Goal: Task Accomplishment & Management: Manage account settings

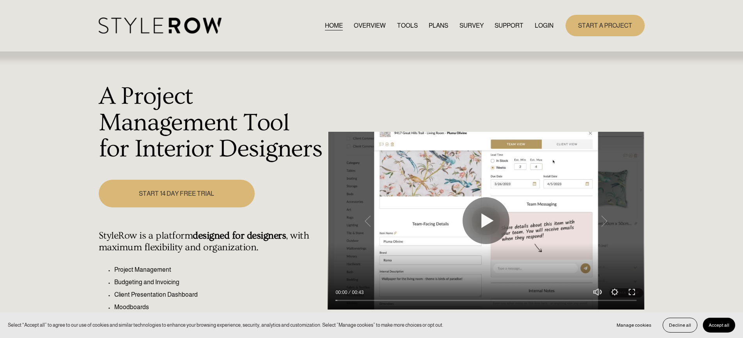
click at [544, 28] on link "LOGIN" at bounding box center [544, 25] width 19 height 11
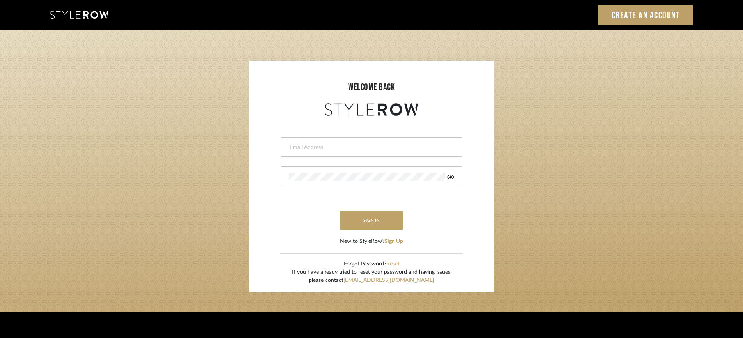
type input "STEWART@PERLALICHI.COM"
click at [454, 179] on div at bounding box center [372, 175] width 182 height 19
click at [454, 178] on icon at bounding box center [450, 177] width 7 height 6
click at [454, 178] on icon at bounding box center [451, 177] width 8 height 6
click at [374, 223] on button "sign in" at bounding box center [371, 220] width 62 height 18
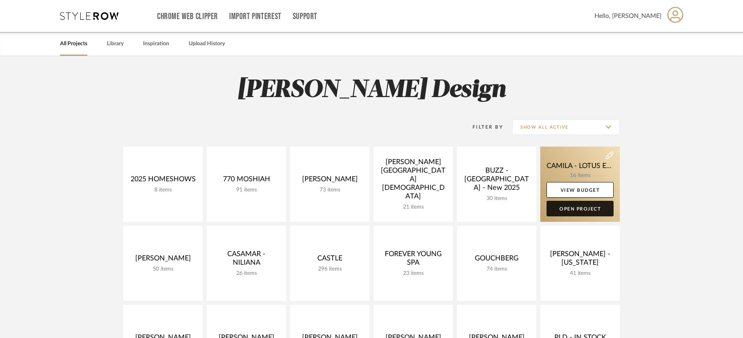
click at [586, 211] on link "Open Project" at bounding box center [580, 209] width 67 height 16
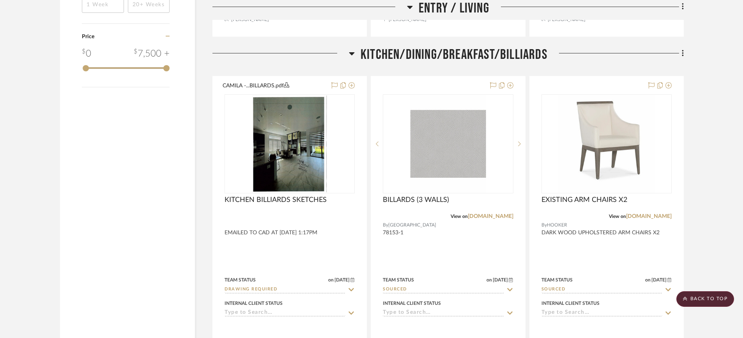
scroll to position [935, 0]
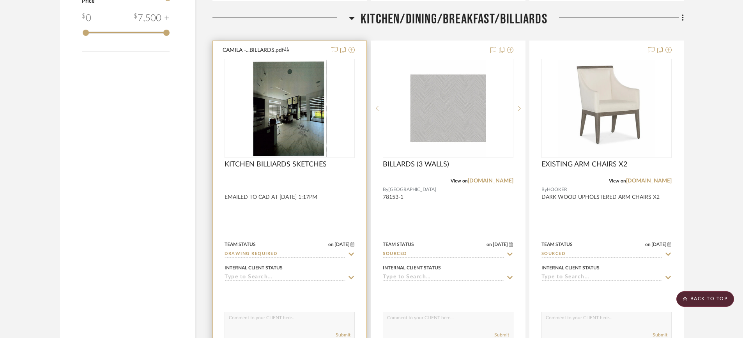
click at [300, 115] on img "0" at bounding box center [289, 108] width 75 height 97
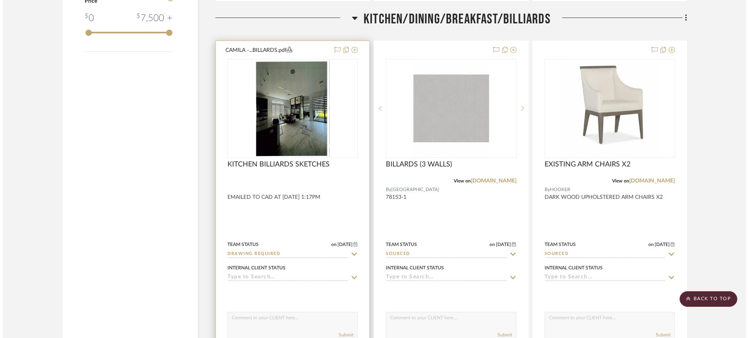
scroll to position [0, 0]
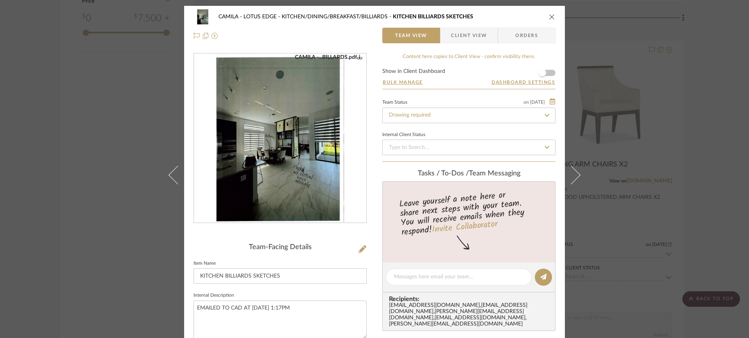
click at [326, 197] on img "0" at bounding box center [279, 138] width 131 height 169
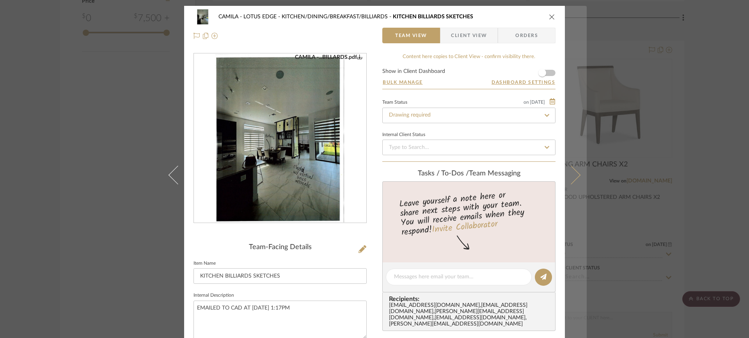
click at [577, 170] on button at bounding box center [576, 175] width 22 height 338
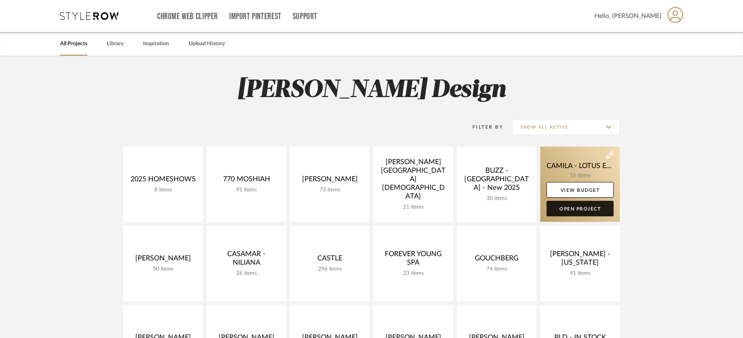
click at [584, 207] on link "Open Project" at bounding box center [580, 209] width 67 height 16
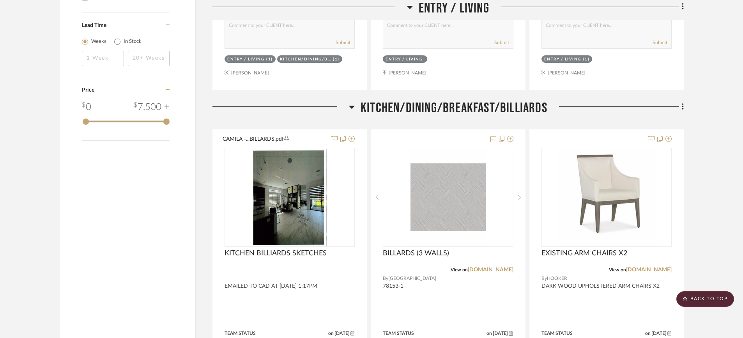
scroll to position [842, 0]
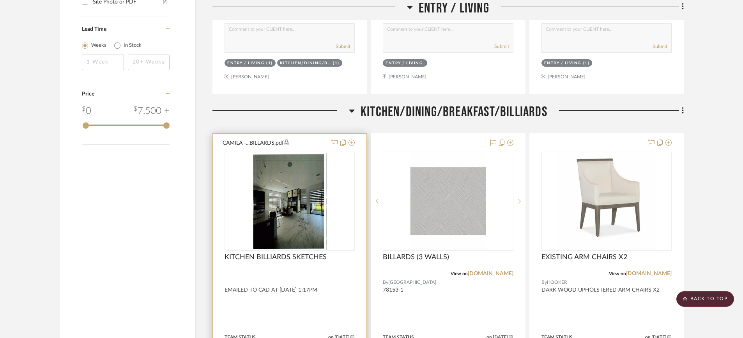
click at [359, 211] on div at bounding box center [290, 304] width 154 height 341
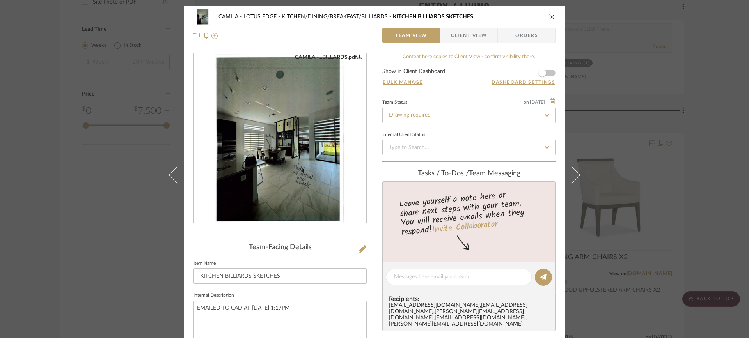
scroll to position [23, 0]
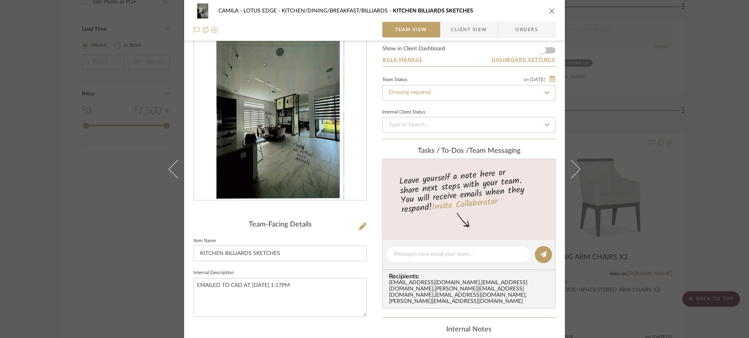
drag, startPoint x: 330, startPoint y: 173, endPoint x: 334, endPoint y: 174, distance: 4.1
click at [330, 173] on img "0" at bounding box center [279, 115] width 131 height 169
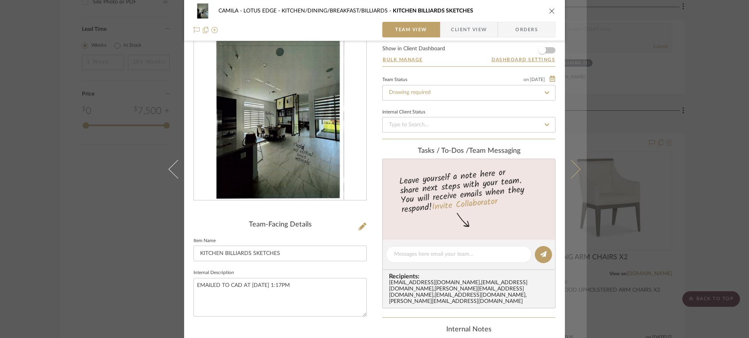
click at [576, 167] on icon at bounding box center [570, 168] width 19 height 19
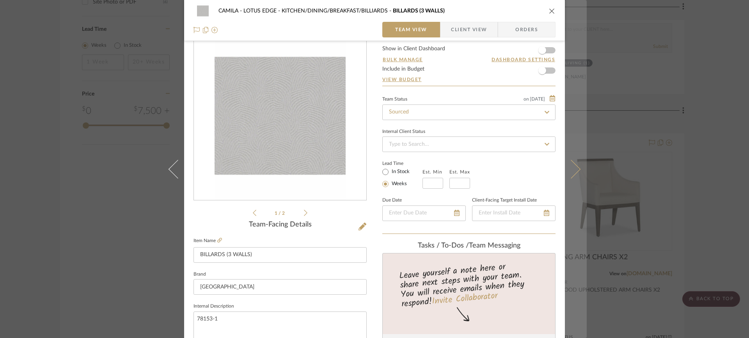
click at [572, 167] on icon at bounding box center [570, 168] width 19 height 19
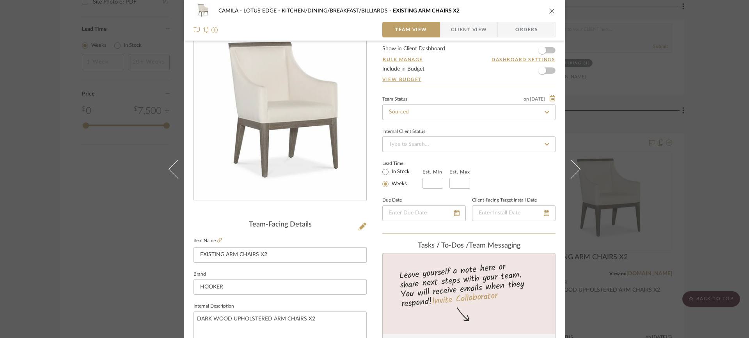
click at [572, 167] on icon at bounding box center [570, 168] width 19 height 19
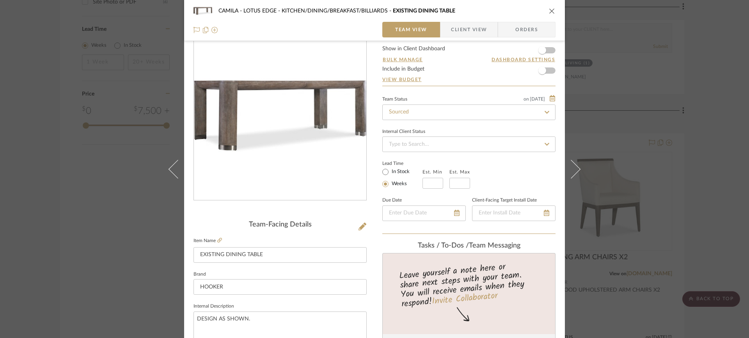
click at [572, 166] on icon at bounding box center [570, 168] width 19 height 19
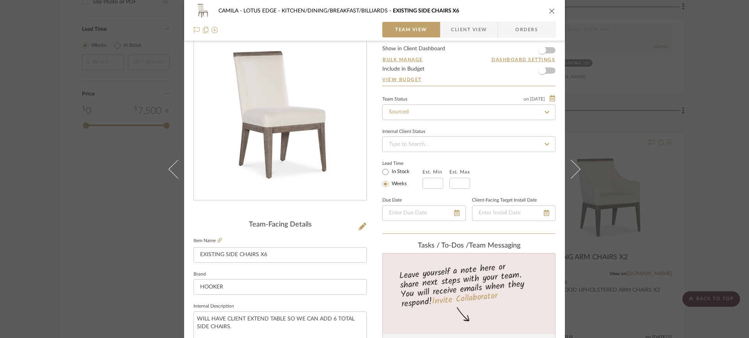
click at [572, 164] on icon at bounding box center [570, 168] width 19 height 19
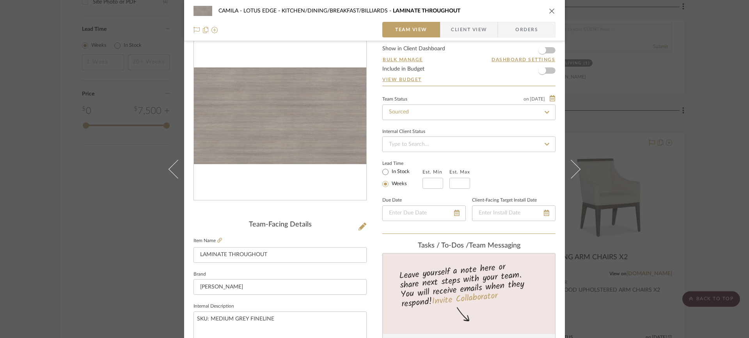
click at [572, 164] on icon at bounding box center [570, 168] width 19 height 19
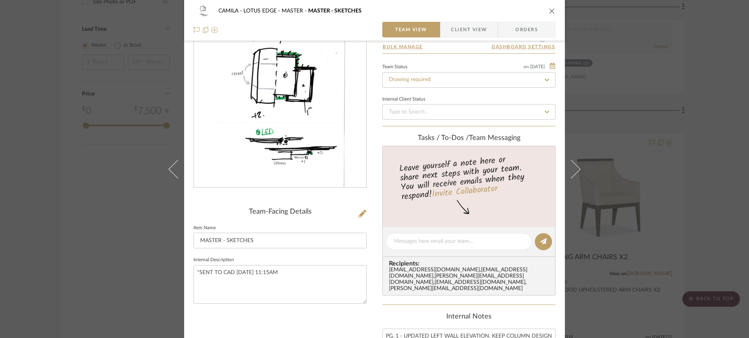
scroll to position [0, 0]
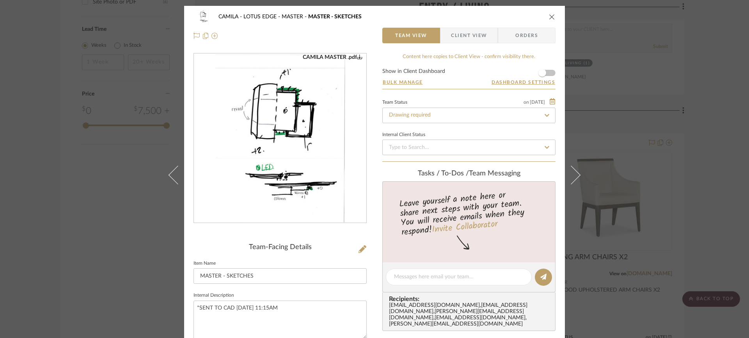
click at [356, 196] on div "CAMILA MASTER .pdf" at bounding box center [280, 138] width 172 height 169
click at [331, 150] on img "0" at bounding box center [279, 138] width 131 height 169
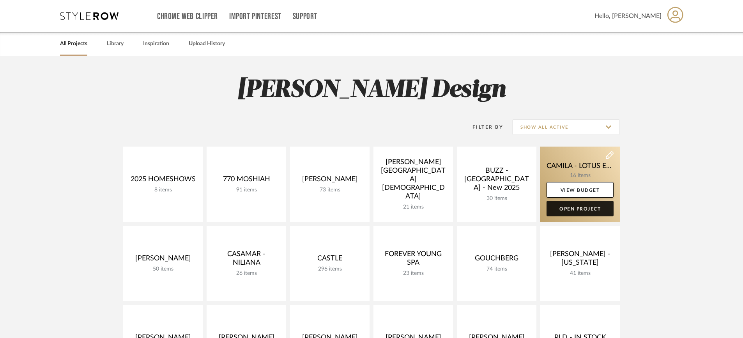
click at [584, 208] on link "Open Project" at bounding box center [580, 209] width 67 height 16
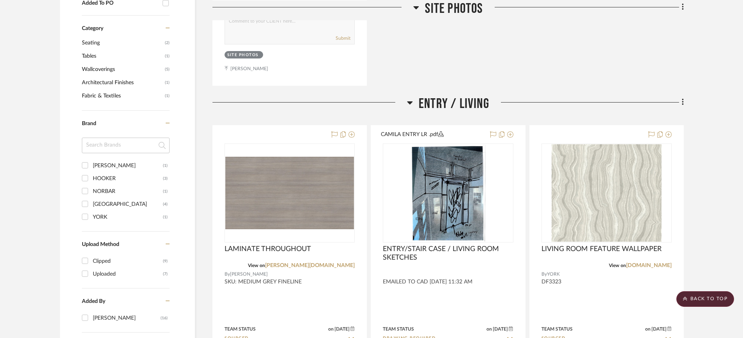
scroll to position [501, 0]
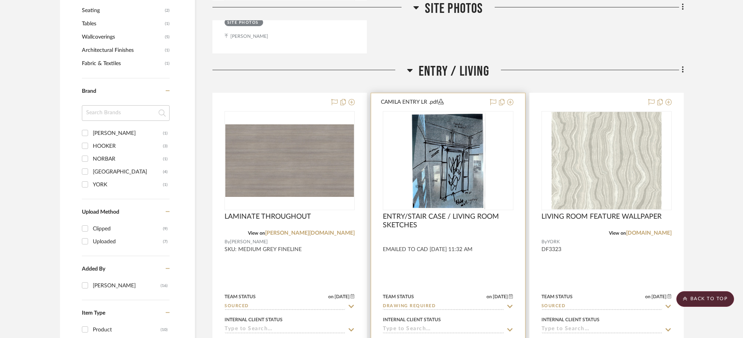
click at [462, 174] on img "0" at bounding box center [448, 160] width 75 height 97
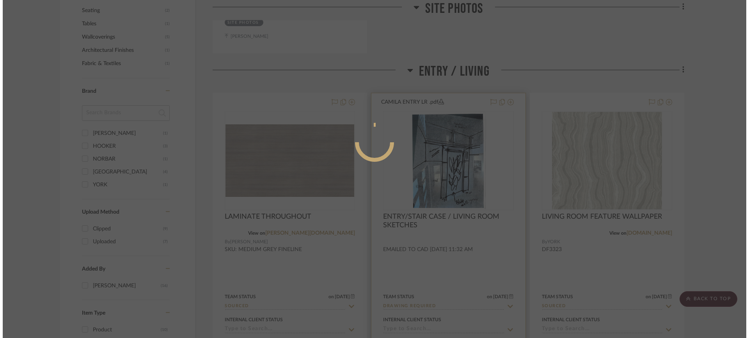
scroll to position [0, 0]
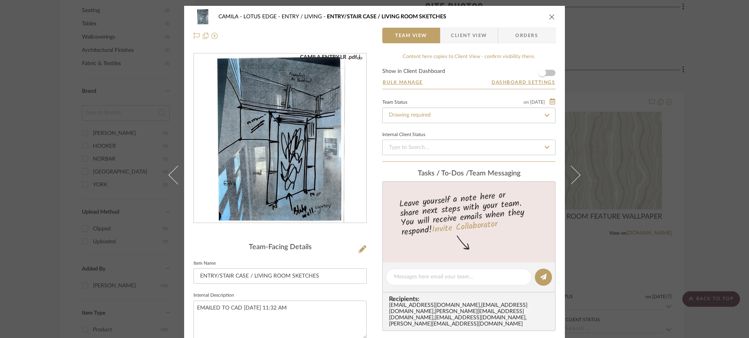
click at [343, 200] on div "CAMILA ENTRY LR .pdf" at bounding box center [280, 138] width 172 height 169
click at [308, 179] on img "0" at bounding box center [279, 138] width 131 height 169
